Goal: Information Seeking & Learning: Understand process/instructions

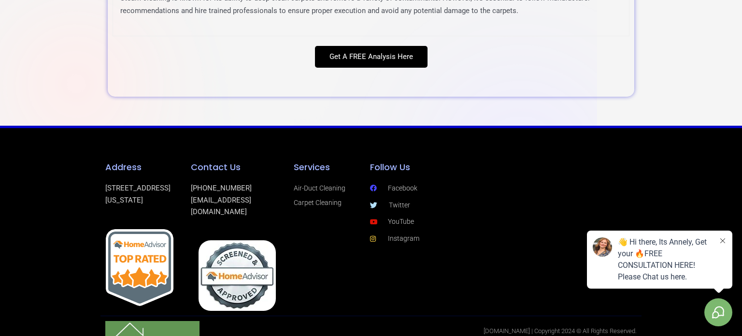
scroll to position [3542, 0]
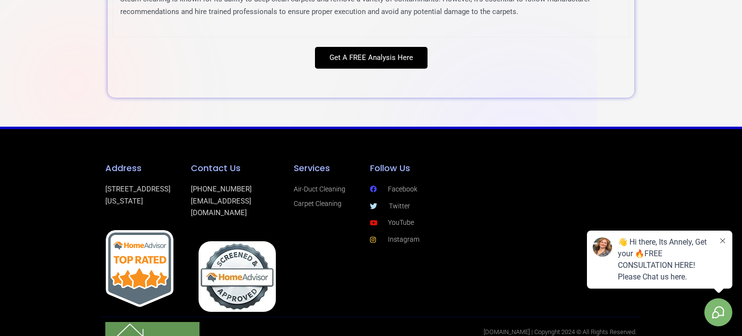
click at [724, 241] on icon at bounding box center [722, 240] width 5 height 5
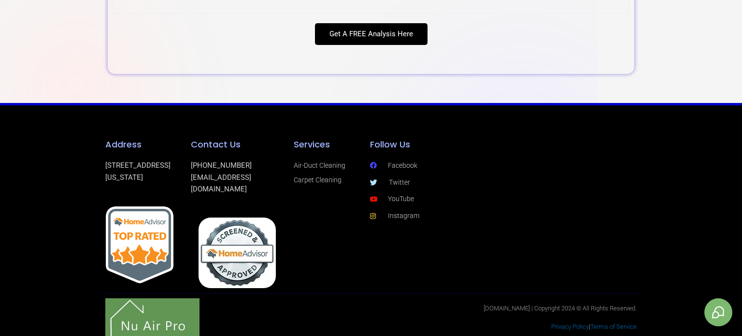
scroll to position [3571, 0]
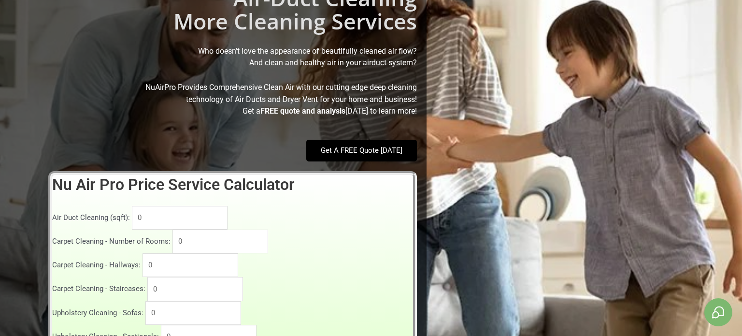
scroll to position [218, 0]
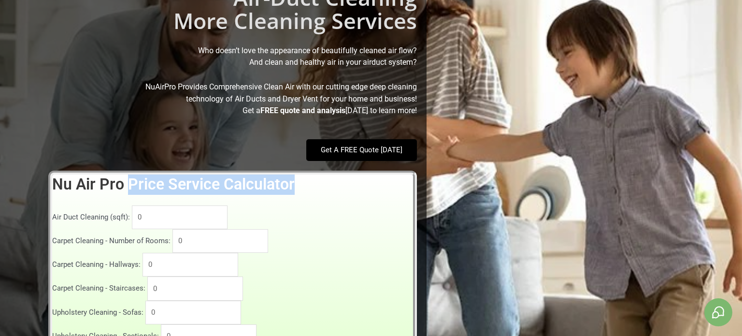
drag, startPoint x: 130, startPoint y: 183, endPoint x: 297, endPoint y: 188, distance: 166.7
click at [297, 188] on h2 "Nu Air Pro Price Service Calculator" at bounding box center [232, 184] width 361 height 20
copy h2 "Price Service Calculator"
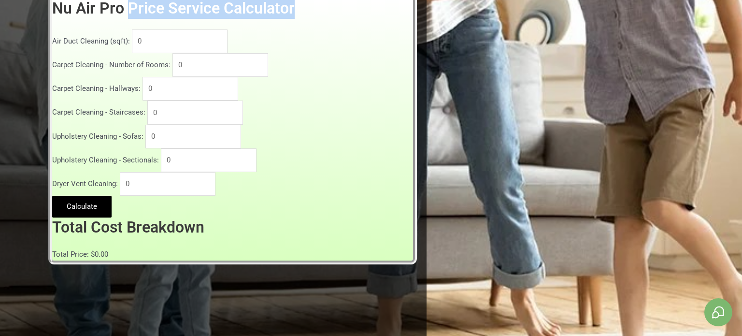
scroll to position [172, 0]
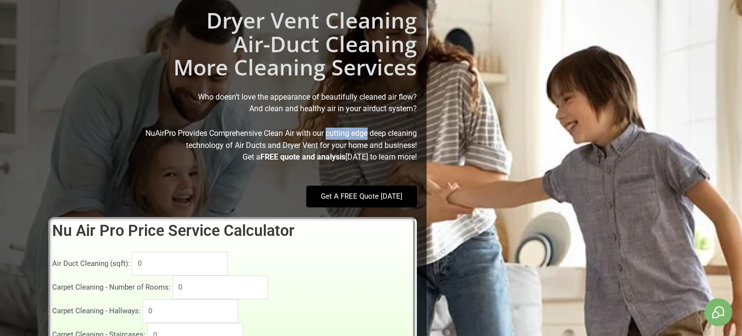
drag, startPoint x: 324, startPoint y: 132, endPoint x: 367, endPoint y: 134, distance: 42.5
click at [367, 134] on span "NuAirPro Provides Comprehensive Clean Air with our cutting edge deep cleaning t…" at bounding box center [280, 138] width 271 height 21
copy span "cutting edge"
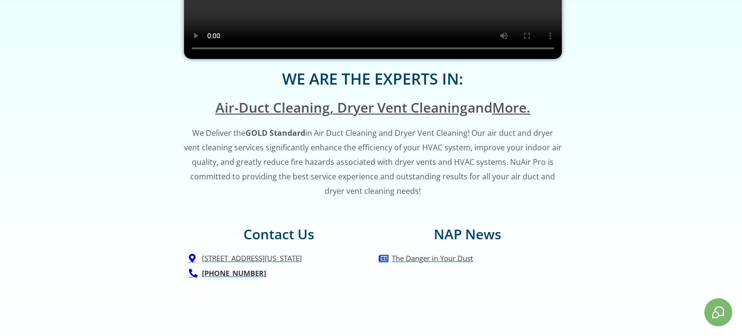
scroll to position [938, 0]
